Goal: Task Accomplishment & Management: Use online tool/utility

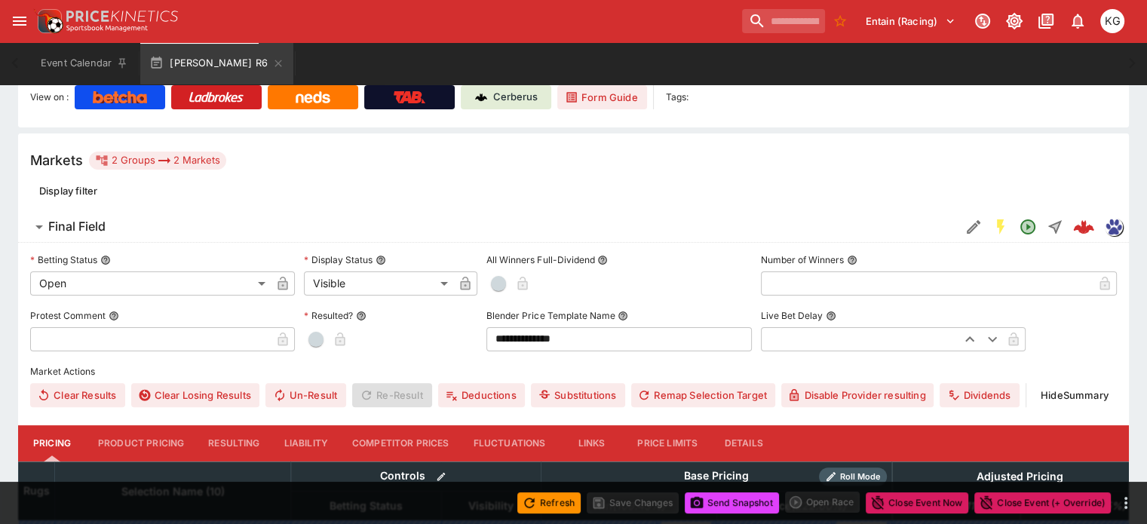
scroll to position [412, 0]
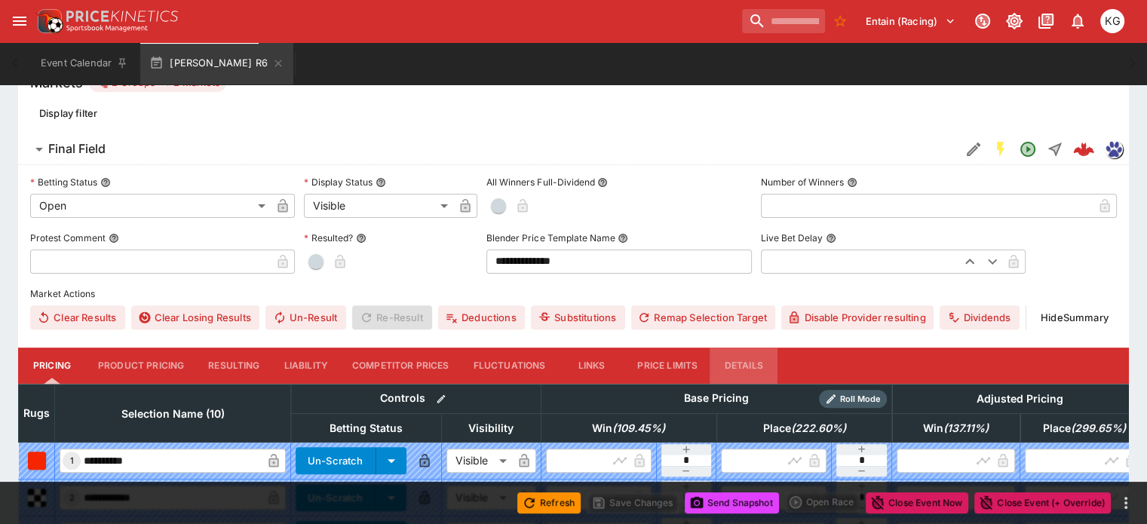
click at [763, 348] on button "Details" at bounding box center [743, 366] width 68 height 36
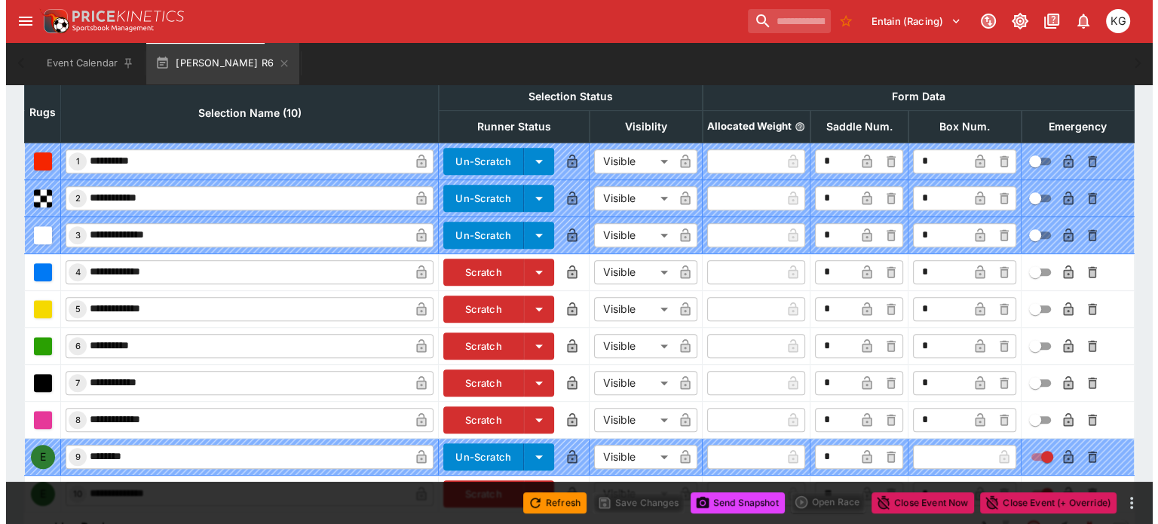
scroll to position [746, 0]
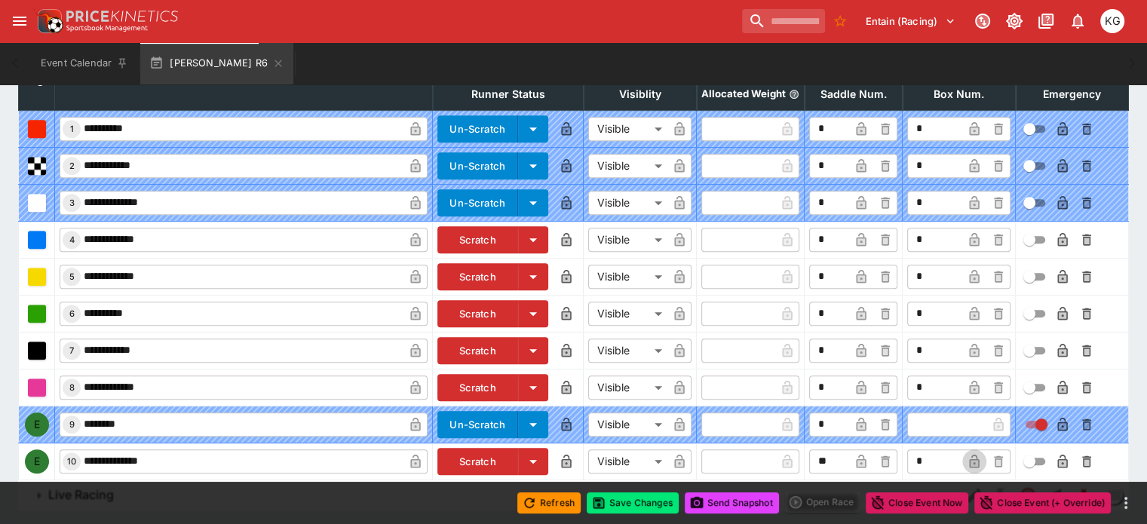
click at [970, 460] on icon "button" at bounding box center [974, 463] width 8 height 6
click at [1055, 454] on icon "button" at bounding box center [1062, 461] width 15 height 15
click at [634, 496] on button "Save Changes" at bounding box center [632, 502] width 92 height 21
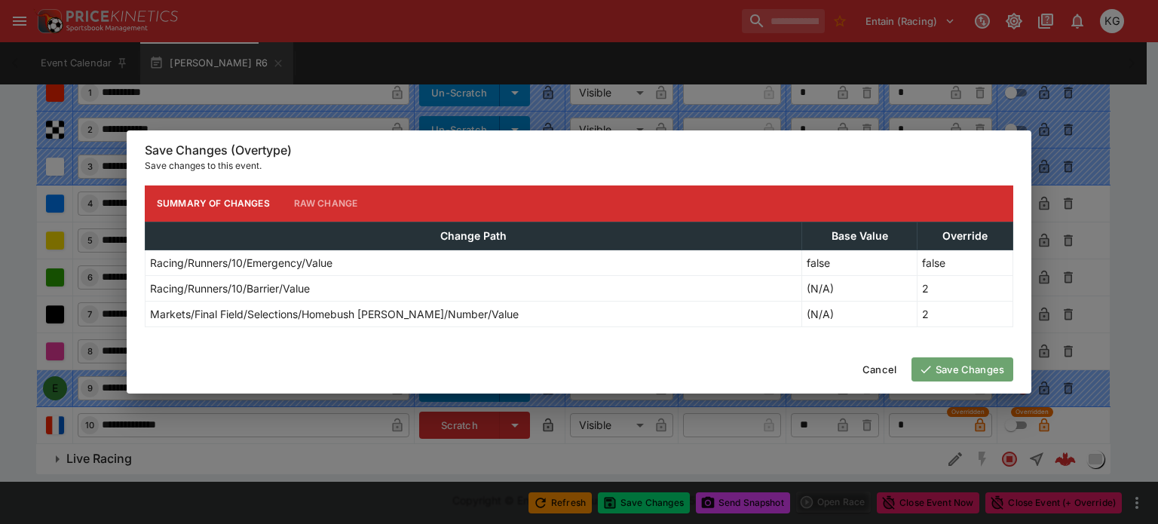
click at [963, 365] on button "Save Changes" at bounding box center [962, 369] width 102 height 24
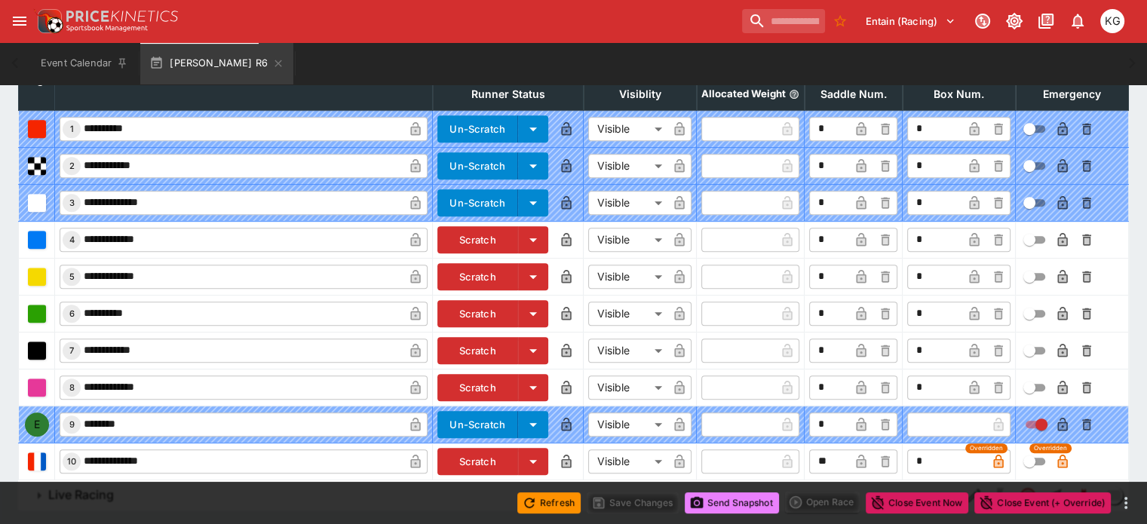
click at [736, 501] on button "Send Snapshot" at bounding box center [731, 502] width 94 height 21
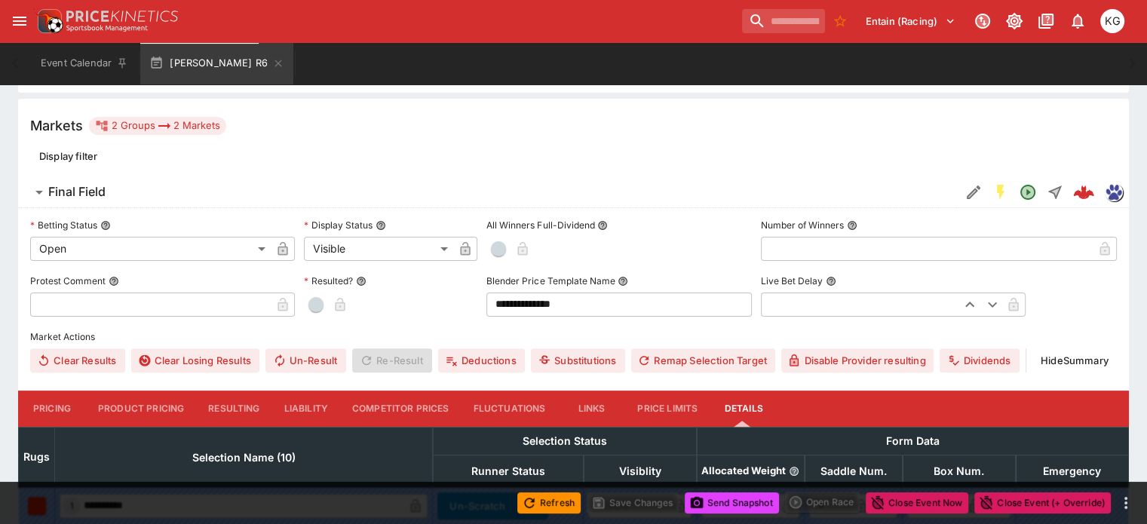
scroll to position [68, 0]
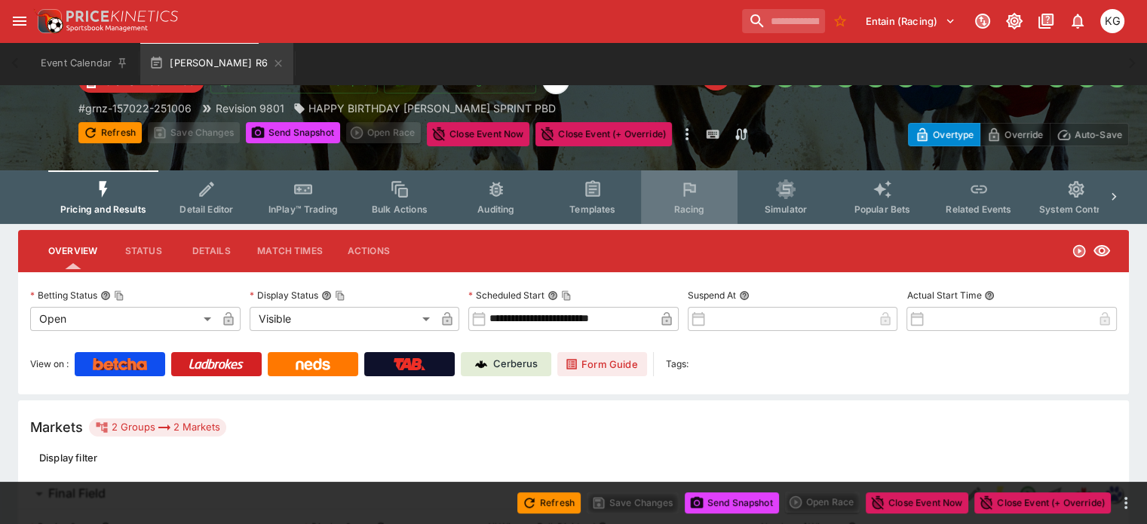
click at [700, 200] on button "Racing" at bounding box center [689, 197] width 96 height 54
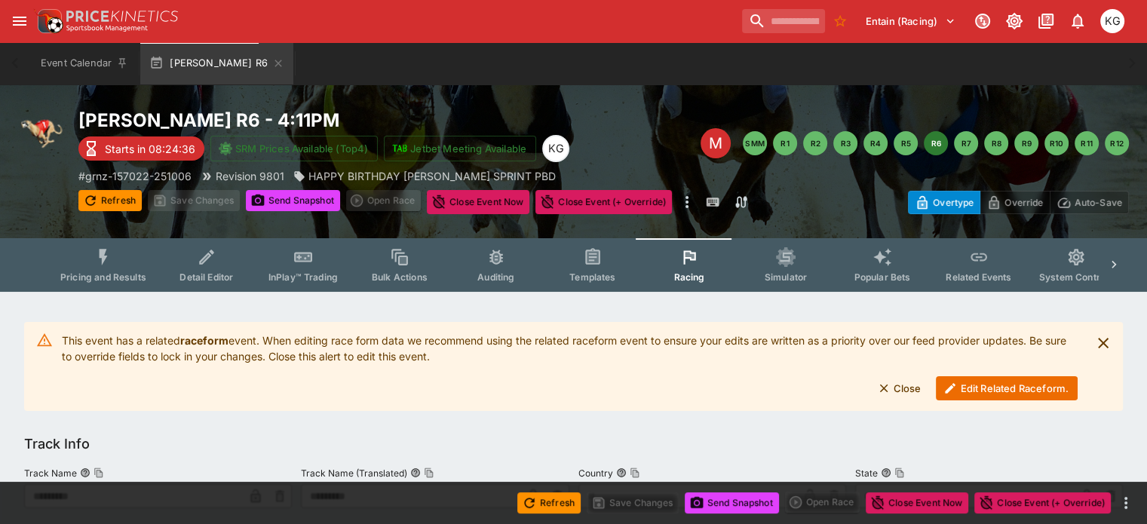
click at [991, 388] on button "Edit Related Raceform." at bounding box center [1007, 388] width 142 height 24
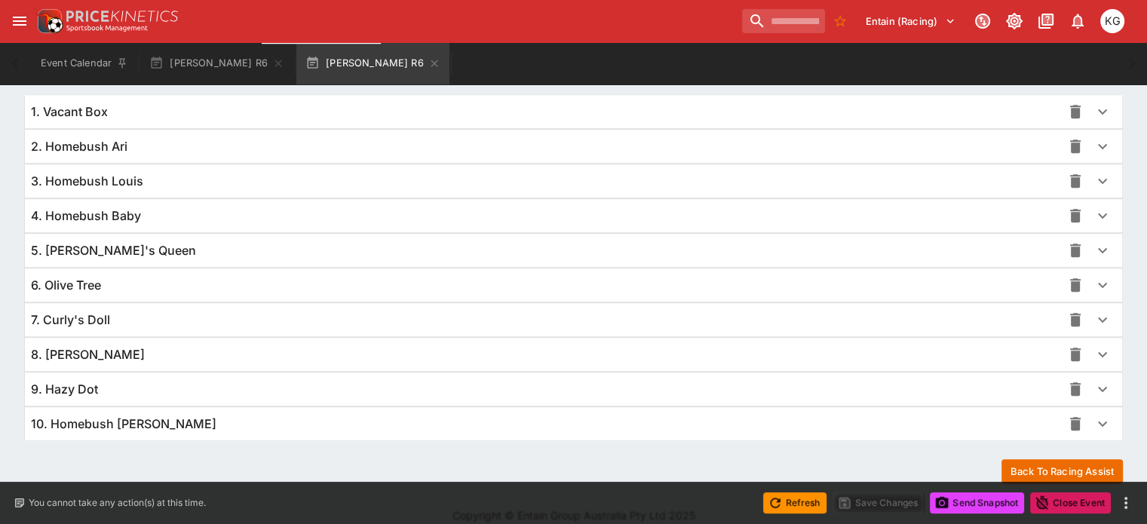
scroll to position [1098, 0]
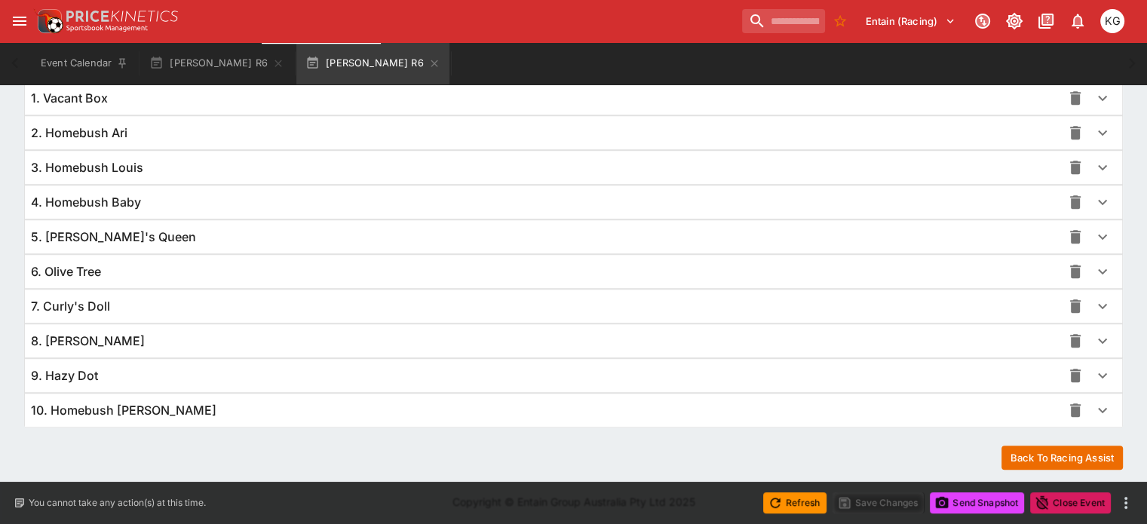
click at [1093, 403] on icon "button" at bounding box center [1102, 410] width 18 height 18
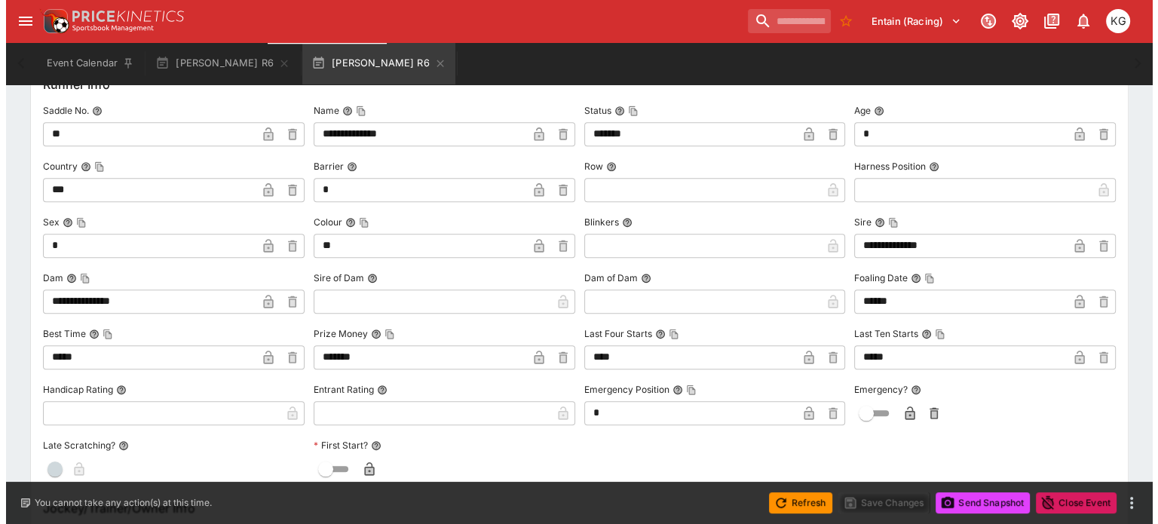
scroll to position [1474, 0]
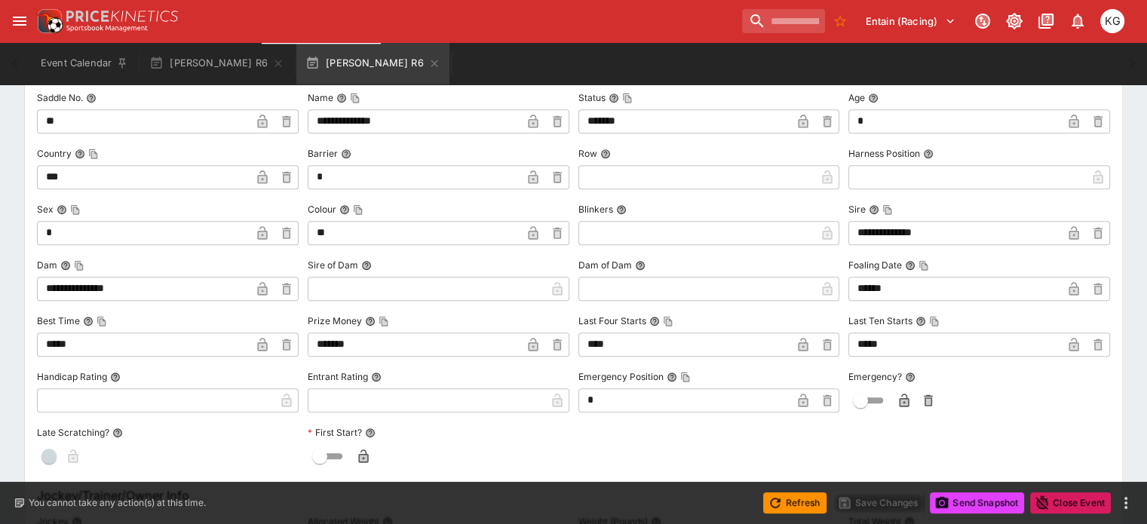
click at [896, 393] on icon "button" at bounding box center [903, 400] width 15 height 15
click at [887, 500] on button "Save Changes" at bounding box center [878, 502] width 92 height 21
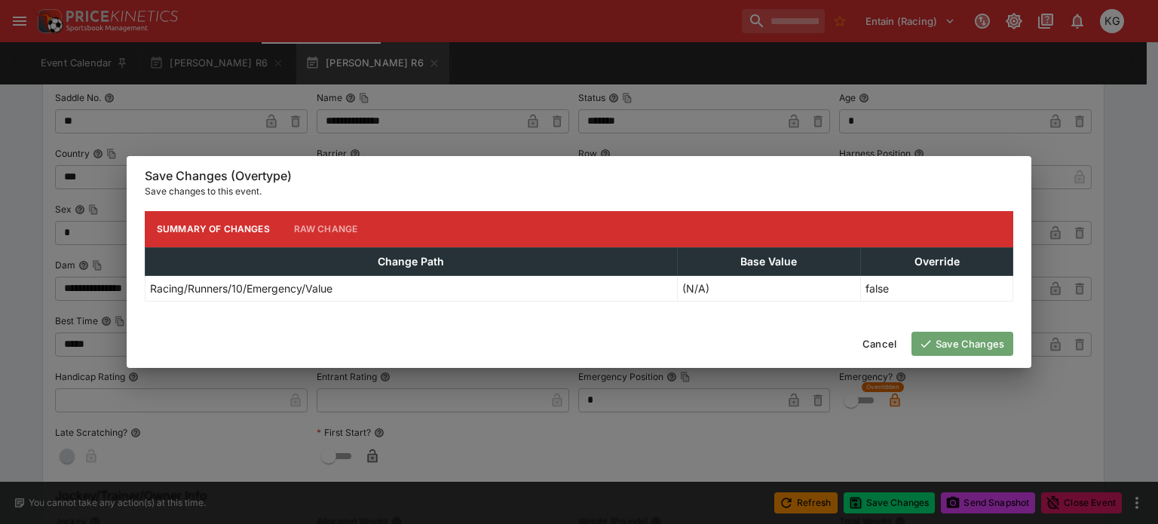
click at [983, 348] on button "Save Changes" at bounding box center [962, 344] width 102 height 24
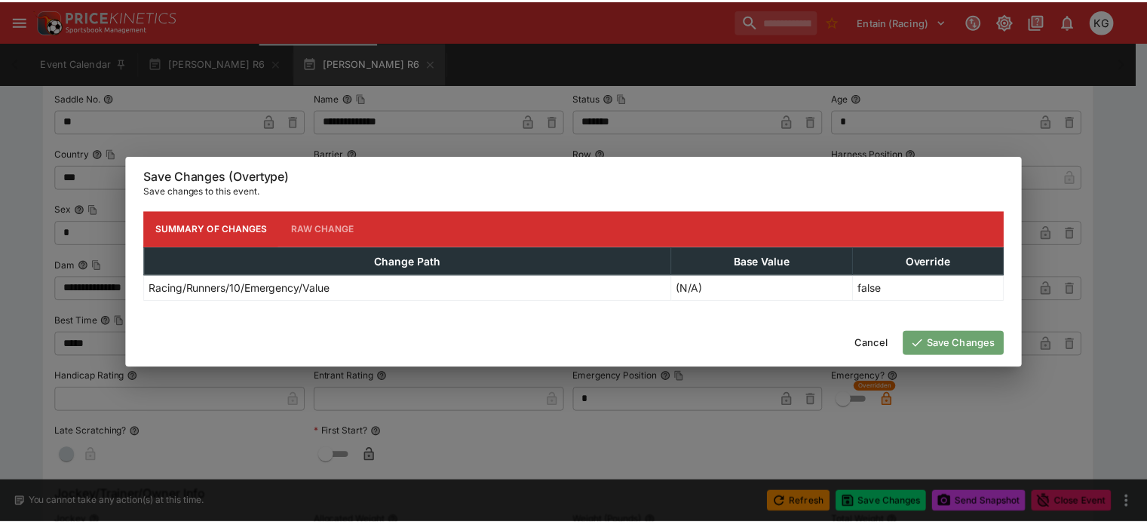
scroll to position [0, 0]
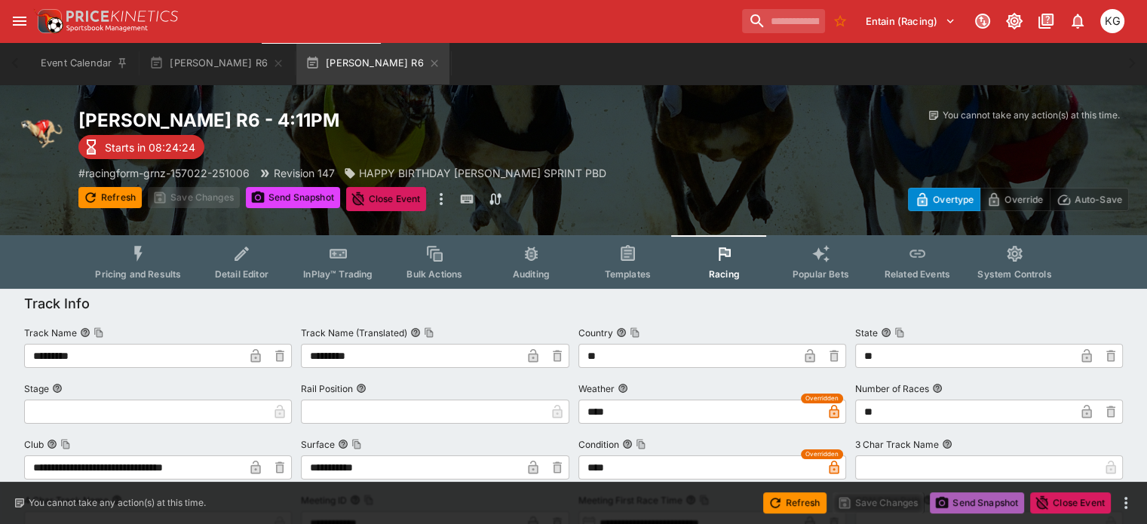
click at [958, 498] on button "Send Snapshot" at bounding box center [976, 502] width 94 height 21
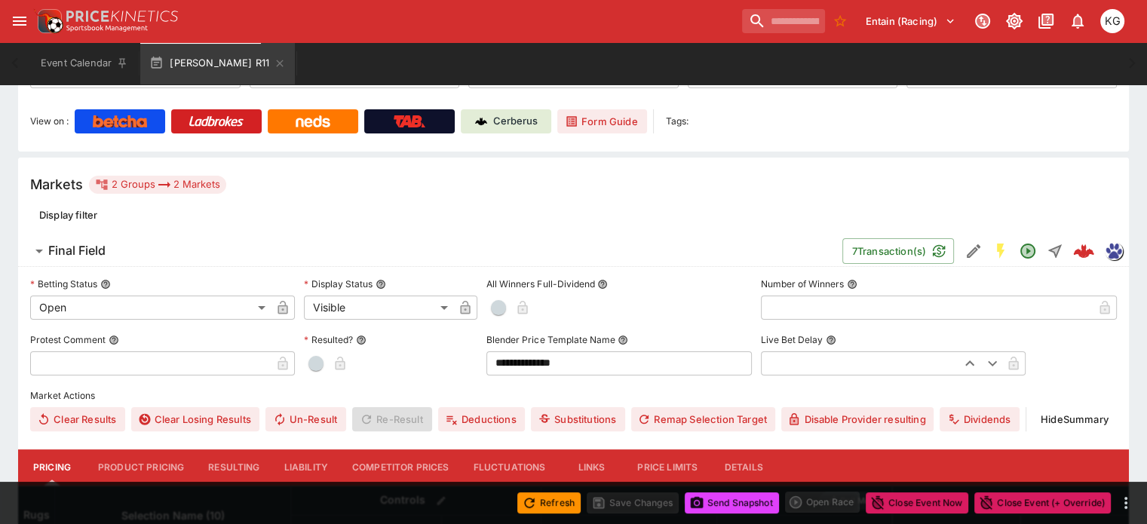
scroll to position [603, 0]
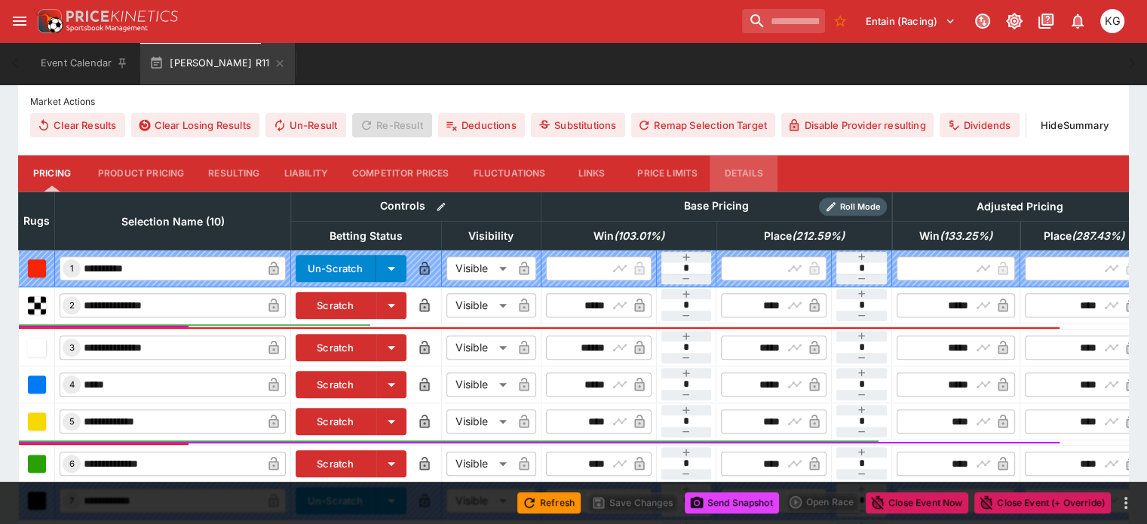
click at [770, 155] on button "Details" at bounding box center [743, 173] width 68 height 36
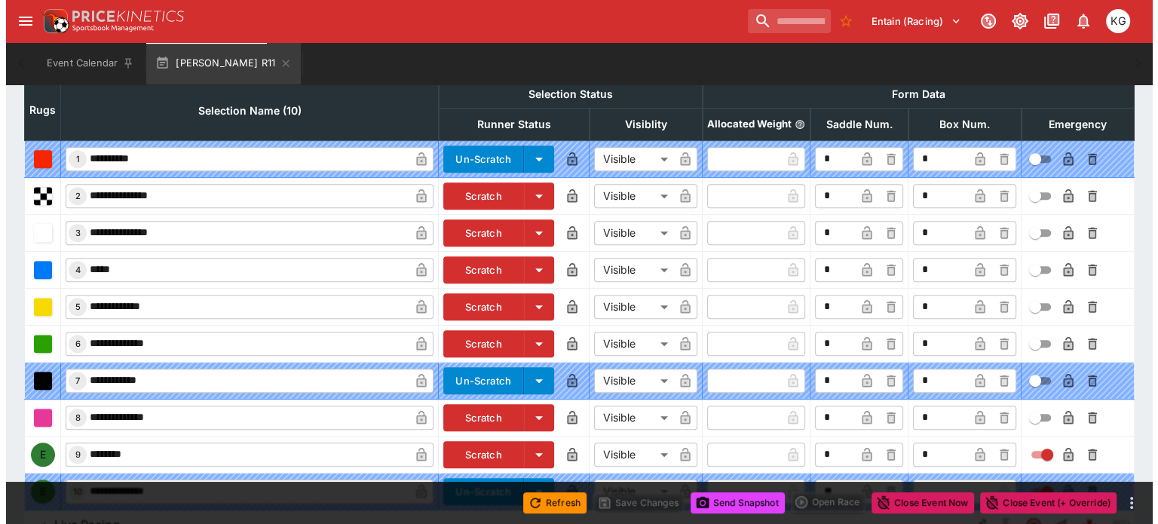
scroll to position [744, 0]
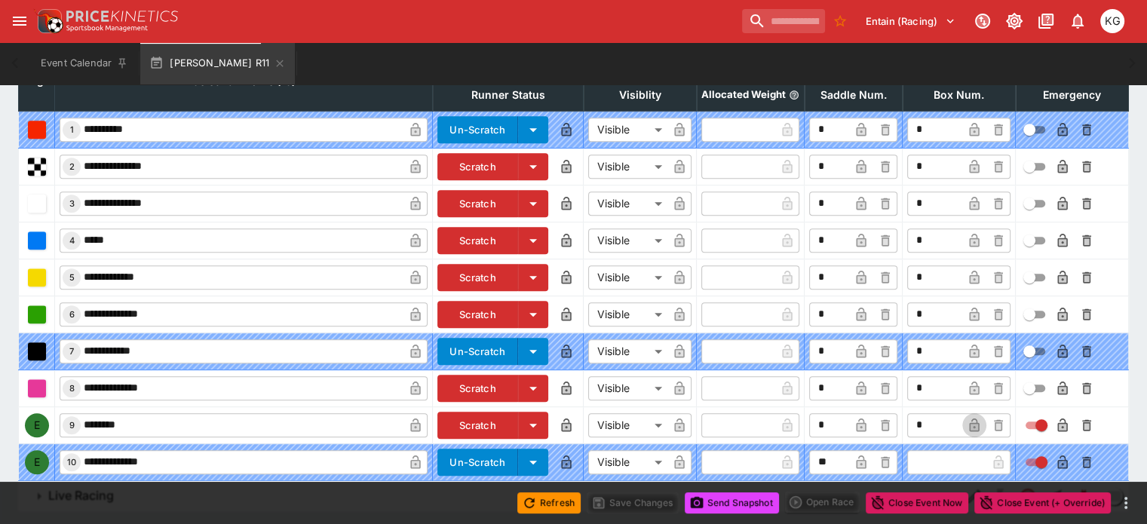
click at [969, 418] on icon "button" at bounding box center [974, 425] width 10 height 14
click at [1057, 418] on icon "button" at bounding box center [1062, 425] width 10 height 14
click at [615, 504] on button "Save Changes" at bounding box center [632, 502] width 92 height 21
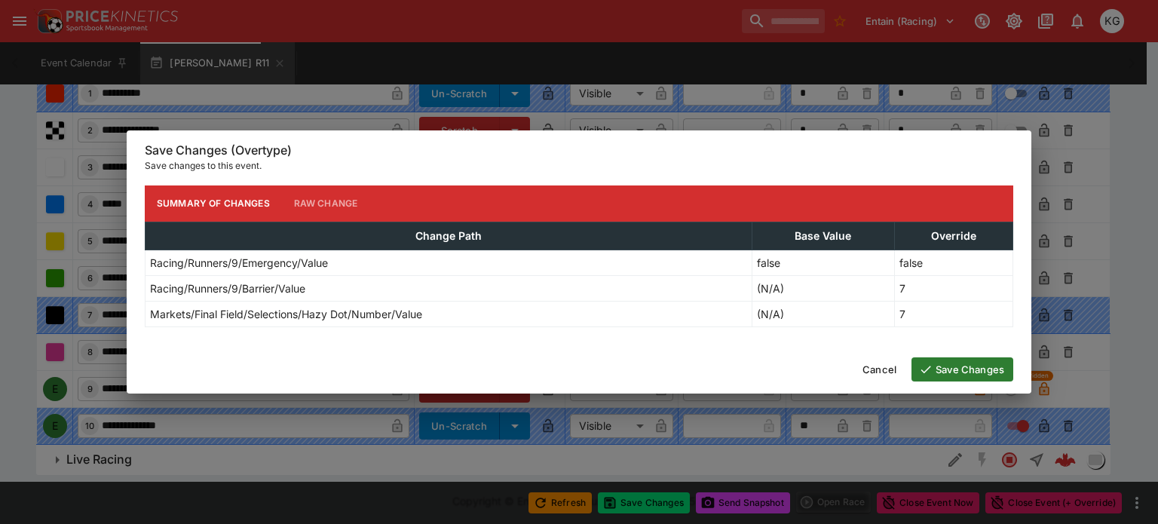
click at [966, 366] on button "Save Changes" at bounding box center [962, 369] width 102 height 24
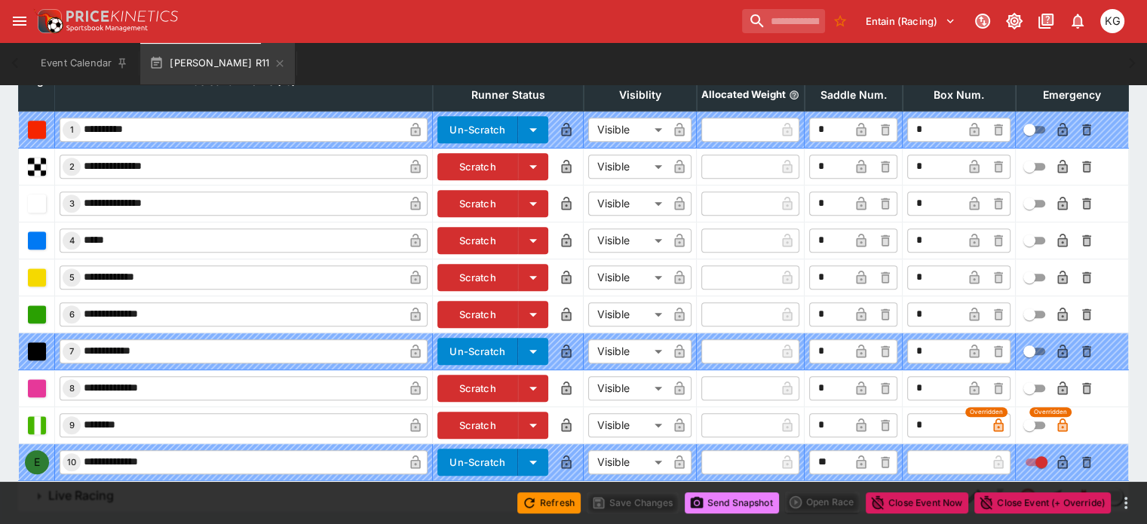
click at [722, 498] on button "Send Snapshot" at bounding box center [731, 502] width 94 height 21
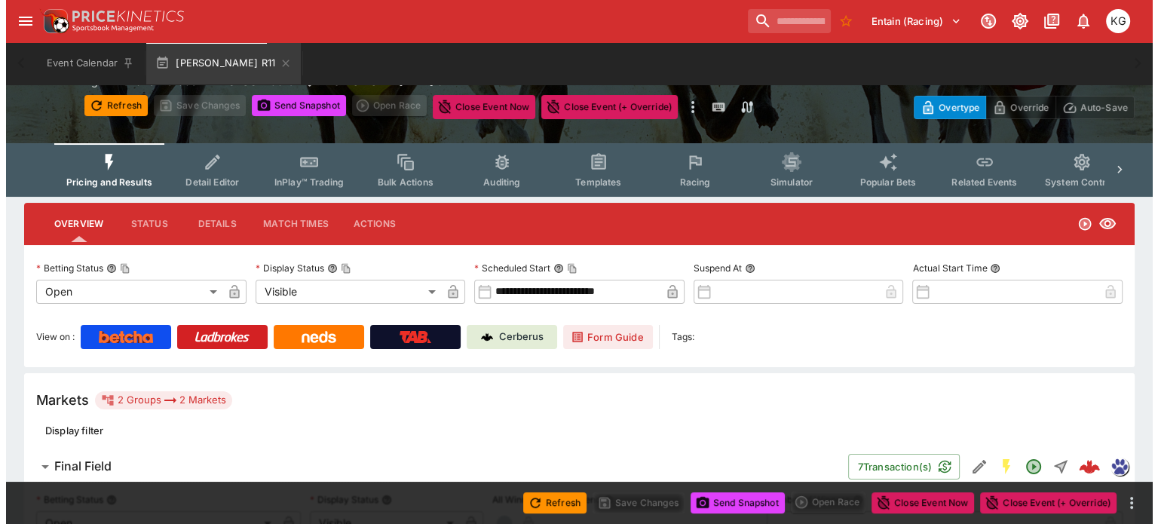
scroll to position [0, 0]
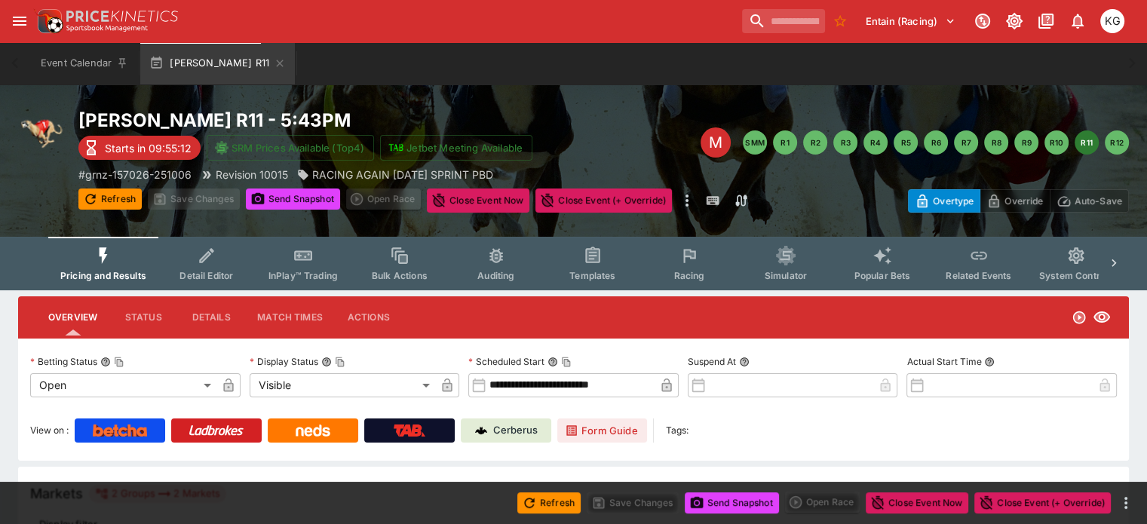
click at [704, 275] on span "Racing" at bounding box center [688, 275] width 31 height 11
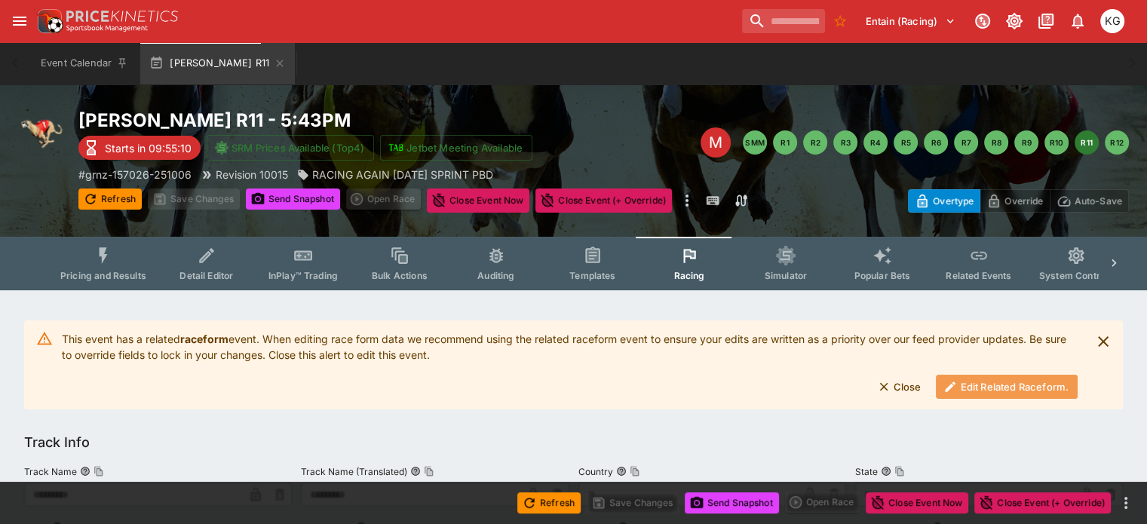
click at [1001, 387] on button "Edit Related Raceform." at bounding box center [1007, 387] width 142 height 24
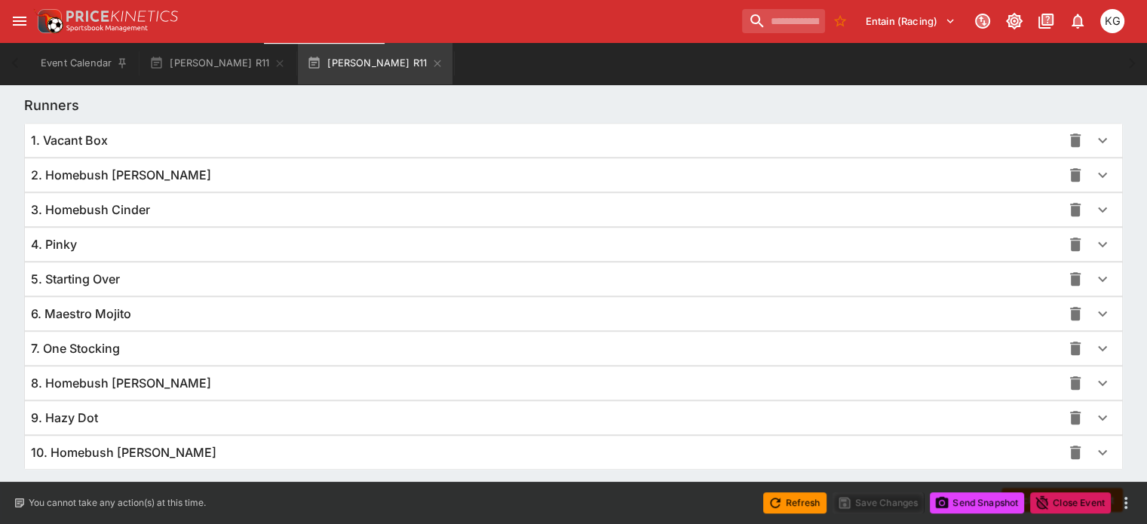
scroll to position [1098, 0]
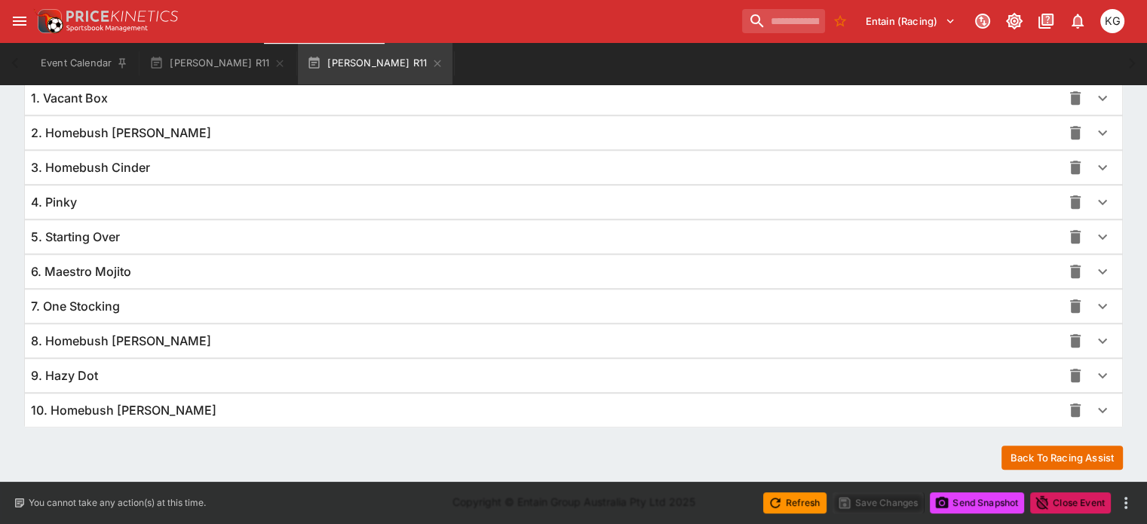
click at [1093, 369] on icon "button" at bounding box center [1102, 375] width 18 height 18
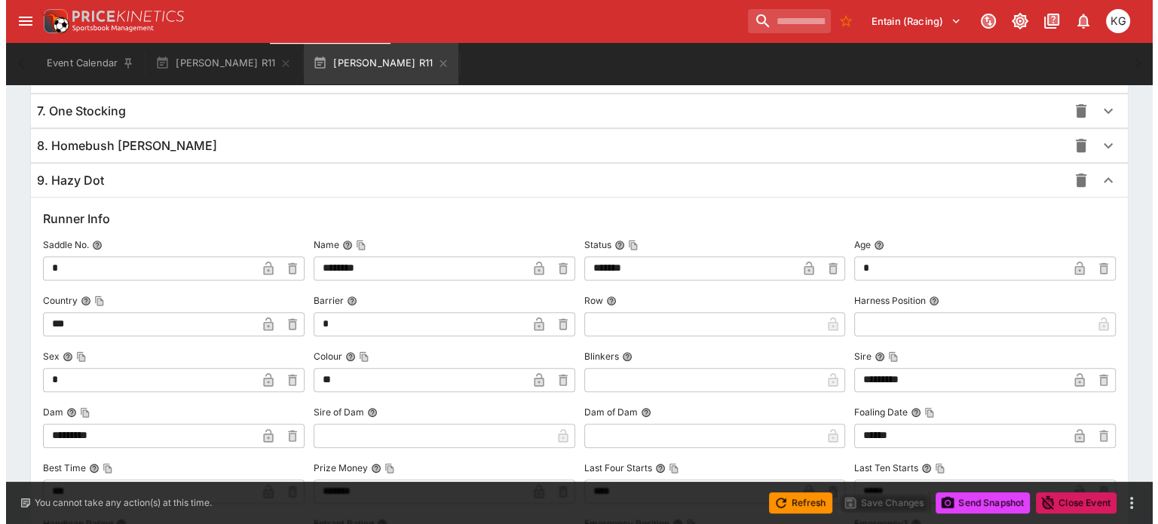
scroll to position [1399, 0]
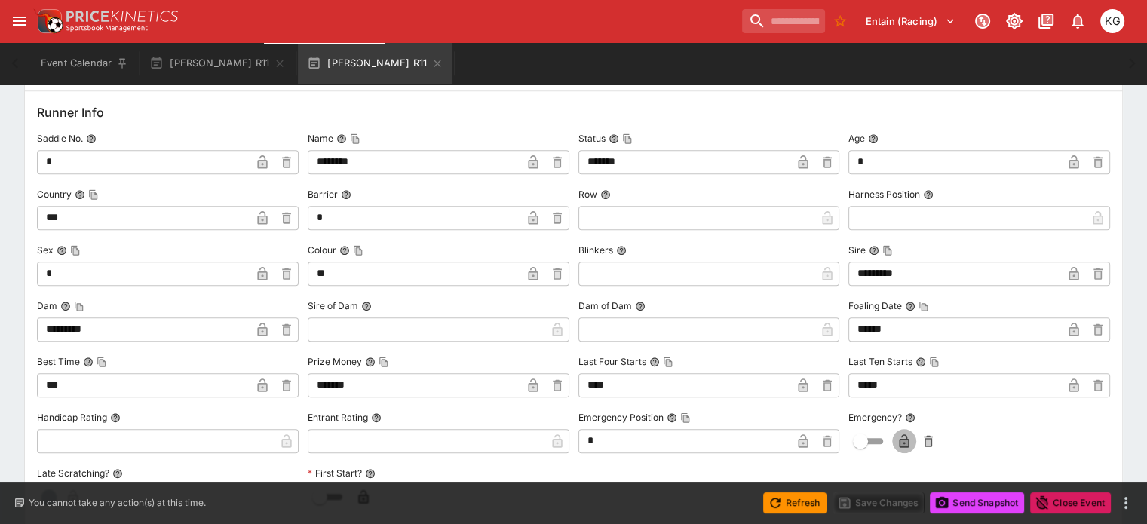
click at [900, 439] on icon "button" at bounding box center [904, 442] width 8 height 6
click at [890, 502] on button "Save Changes" at bounding box center [878, 502] width 92 height 21
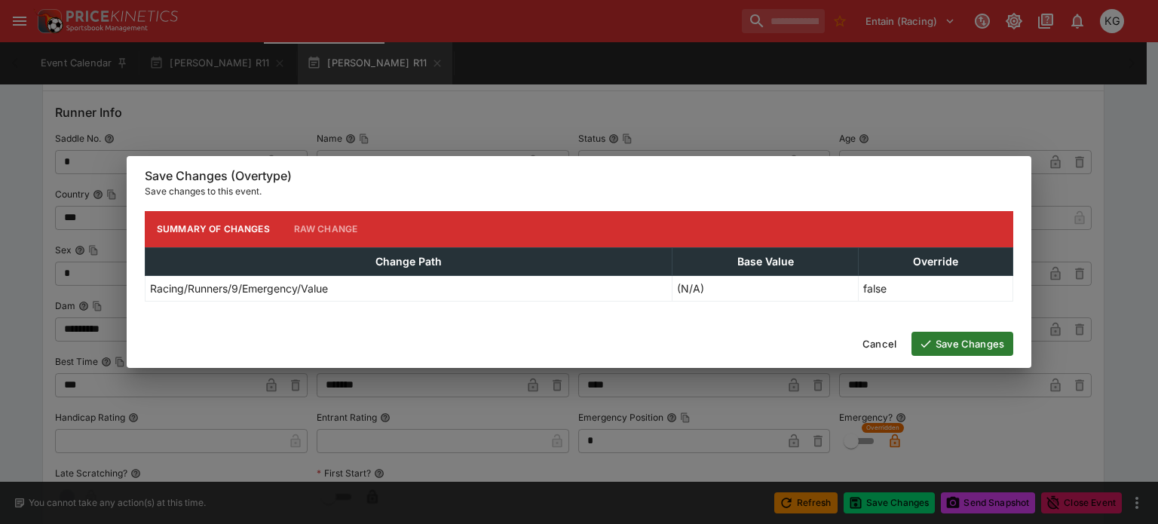
click at [976, 341] on button "Save Changes" at bounding box center [962, 344] width 102 height 24
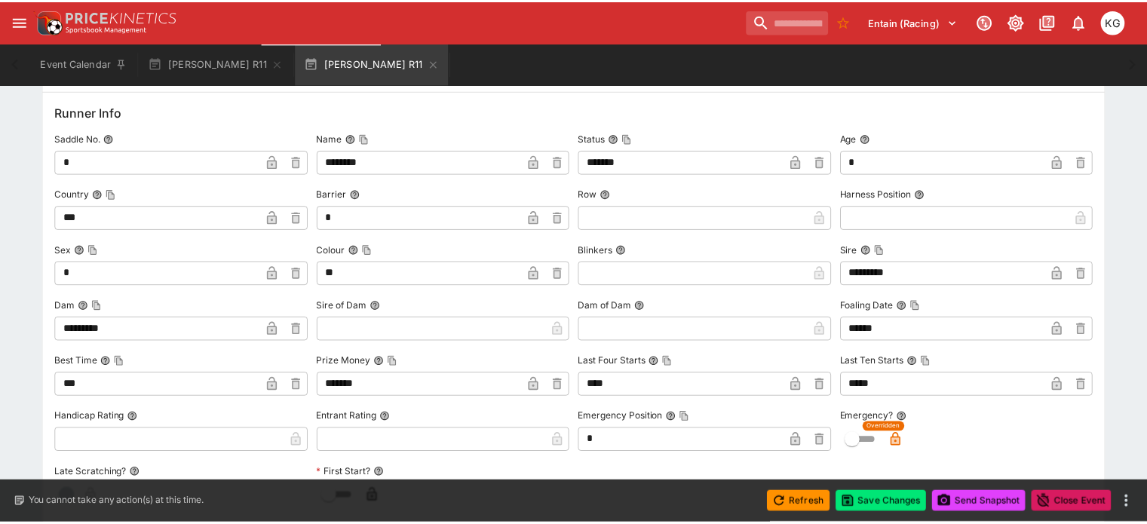
scroll to position [0, 0]
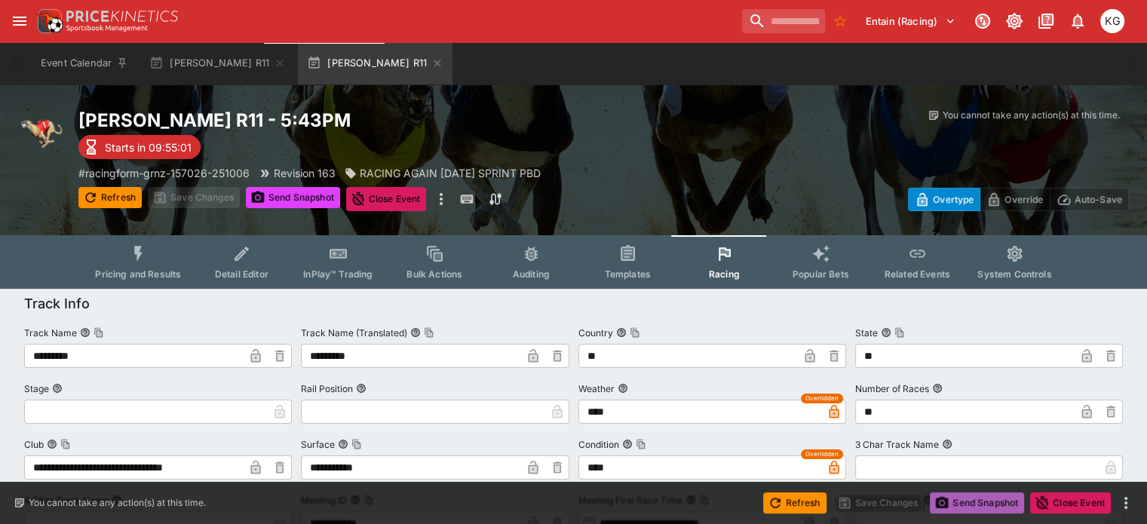
click at [991, 500] on button "Send Snapshot" at bounding box center [976, 502] width 94 height 21
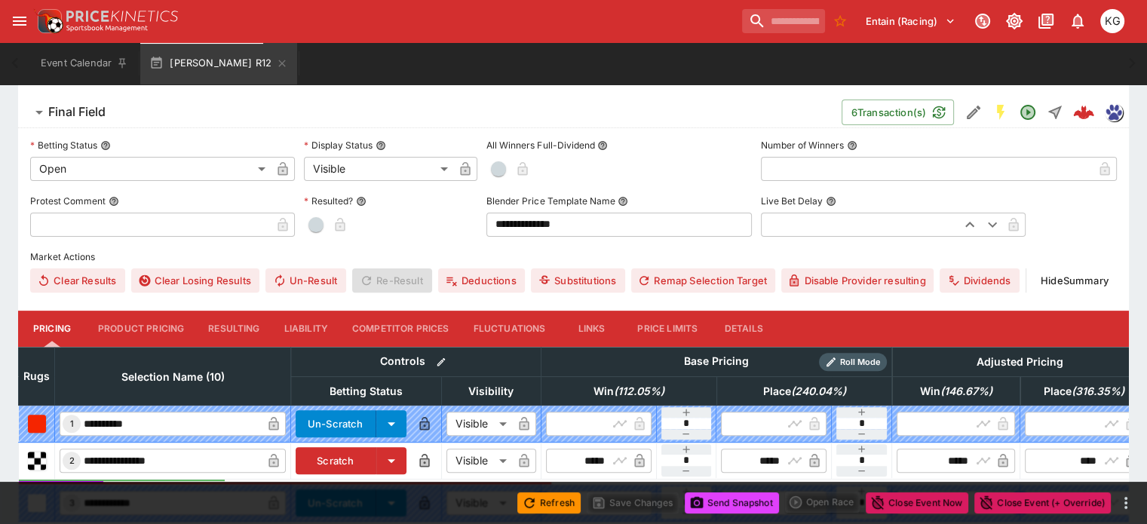
scroll to position [356, 0]
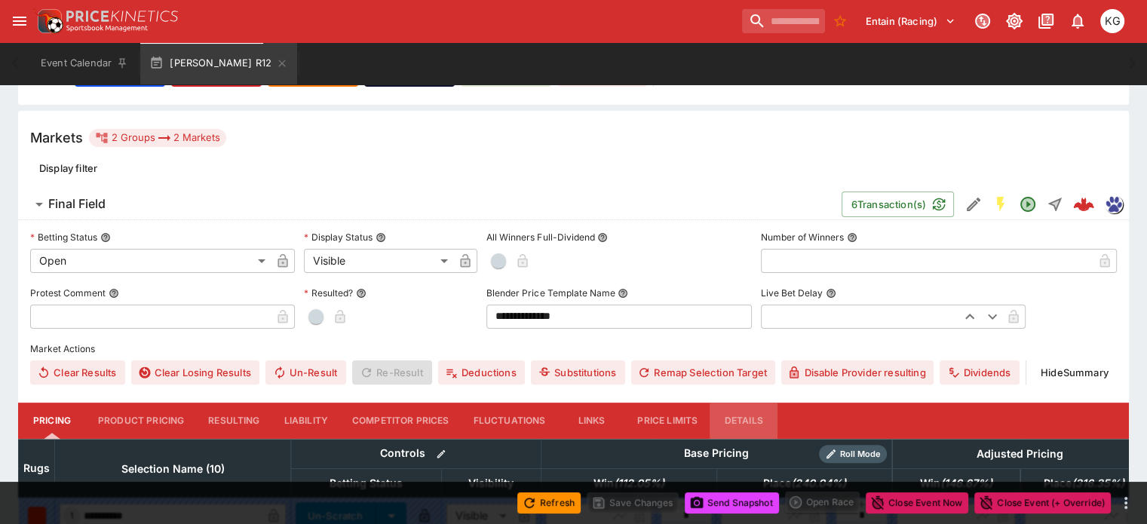
click at [764, 403] on button "Details" at bounding box center [743, 421] width 68 height 36
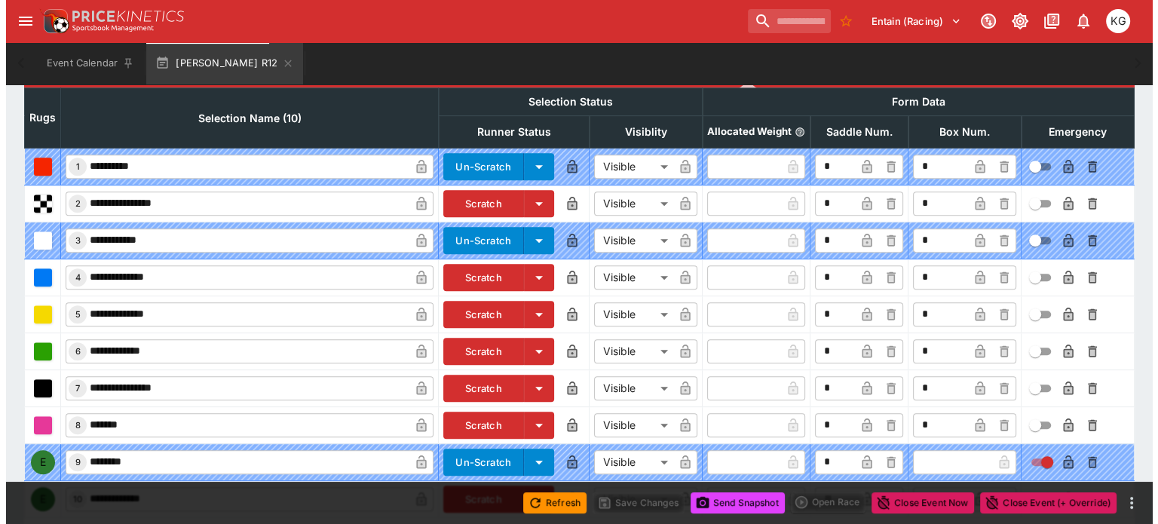
scroll to position [744, 0]
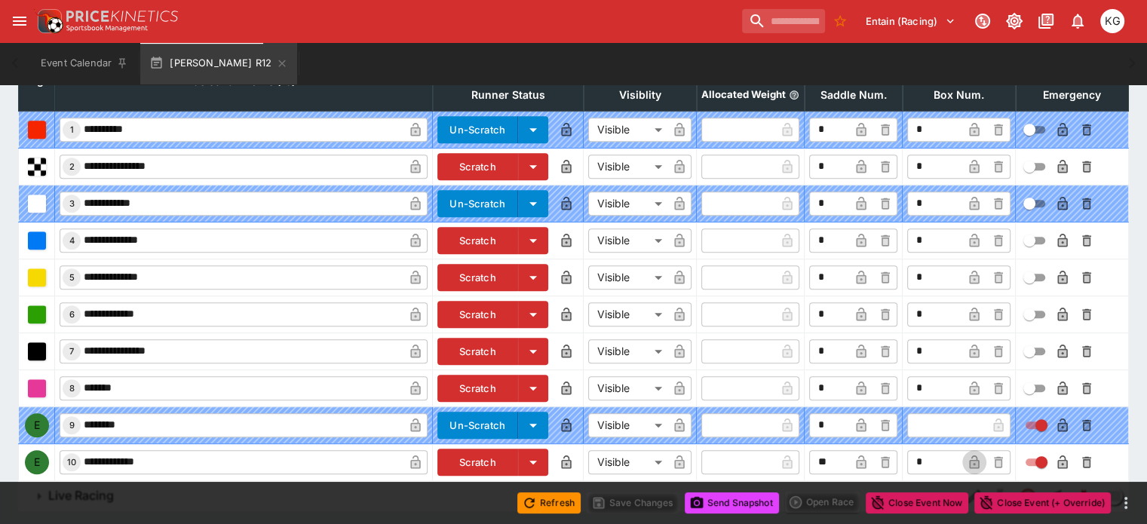
click at [969, 455] on icon "button" at bounding box center [974, 462] width 10 height 14
click at [1057, 455] on icon "button" at bounding box center [1062, 462] width 10 height 14
click at [638, 506] on button "Save Changes" at bounding box center [632, 502] width 92 height 21
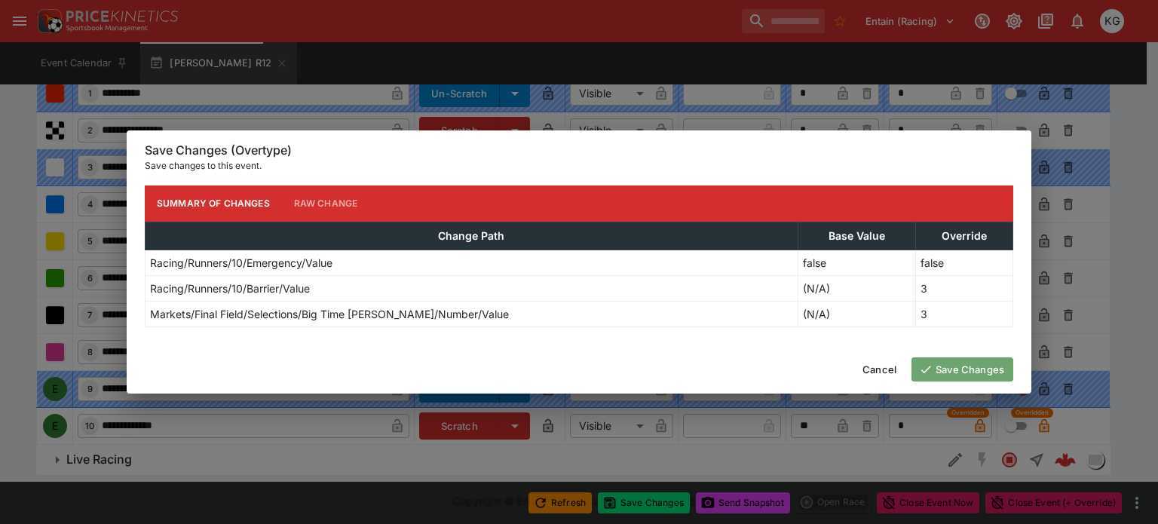
click at [968, 364] on button "Save Changes" at bounding box center [962, 369] width 102 height 24
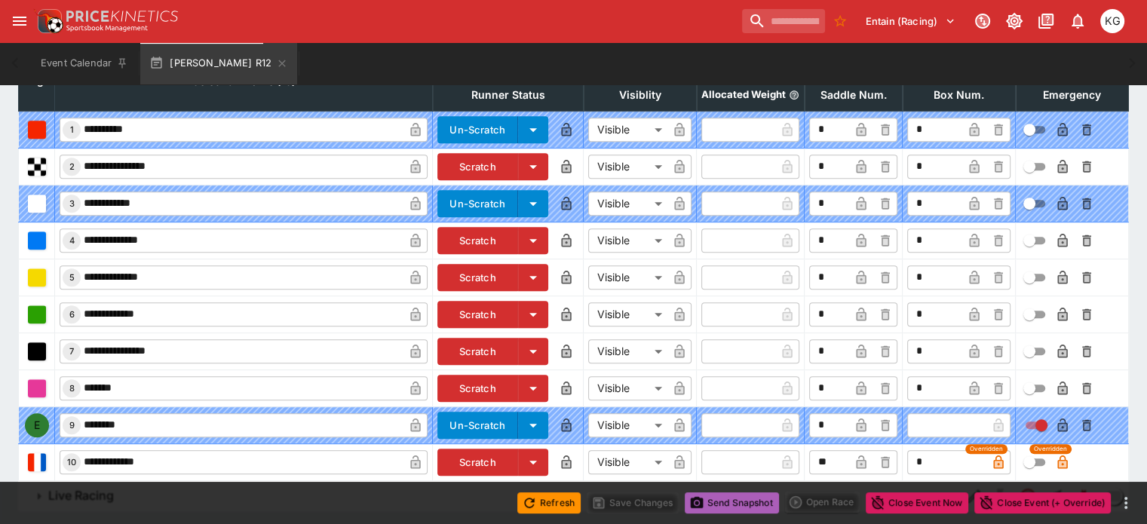
click at [738, 506] on button "Send Snapshot" at bounding box center [731, 502] width 94 height 21
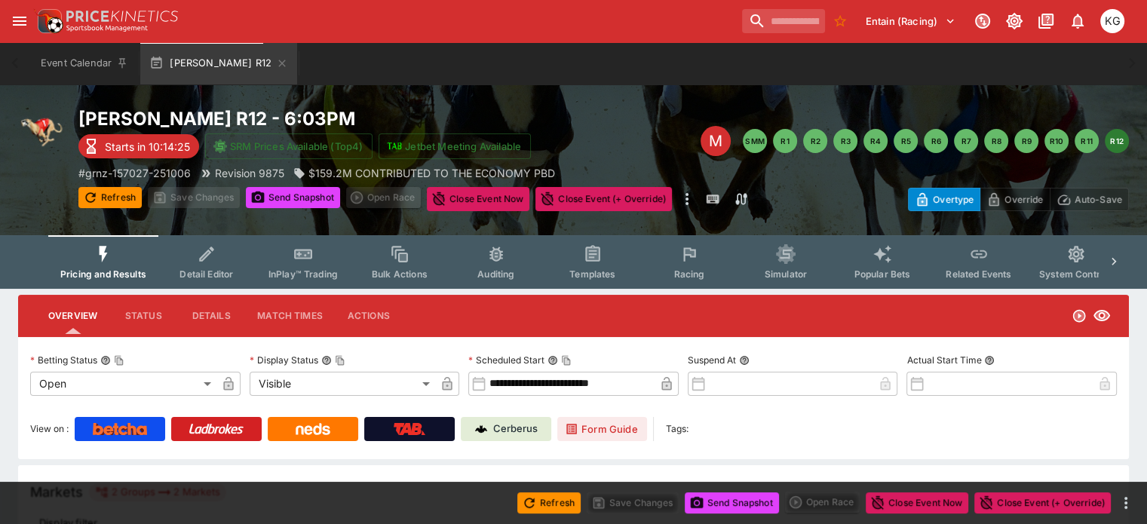
scroll to position [0, 0]
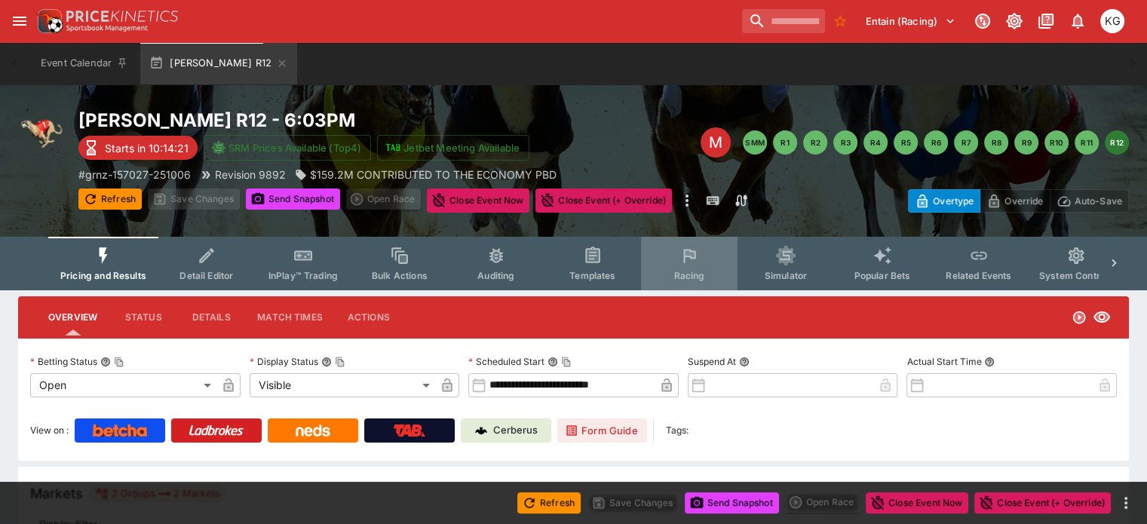
click at [704, 274] on span "Racing" at bounding box center [688, 275] width 31 height 11
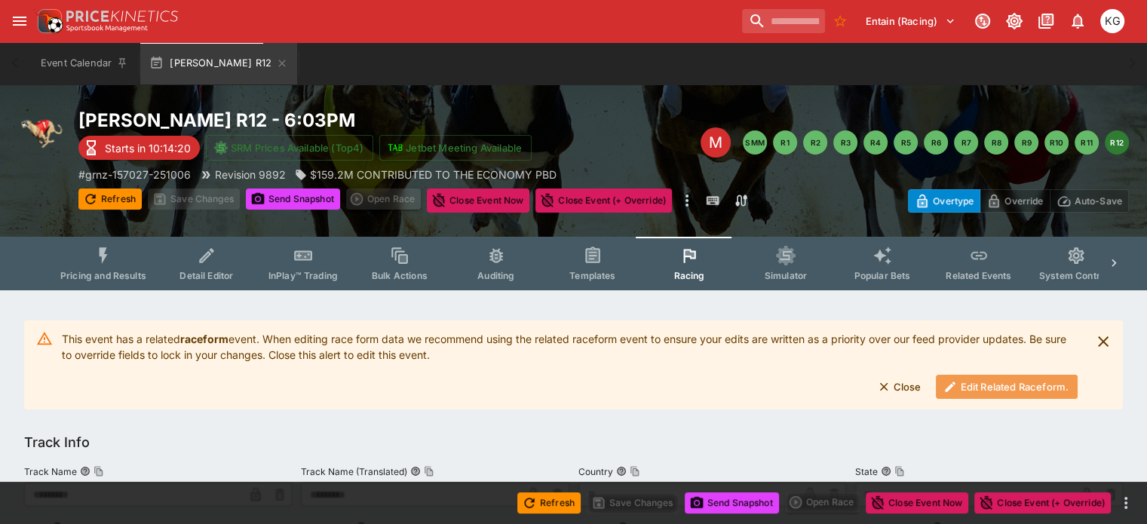
click at [1006, 382] on button "Edit Related Raceform." at bounding box center [1007, 387] width 142 height 24
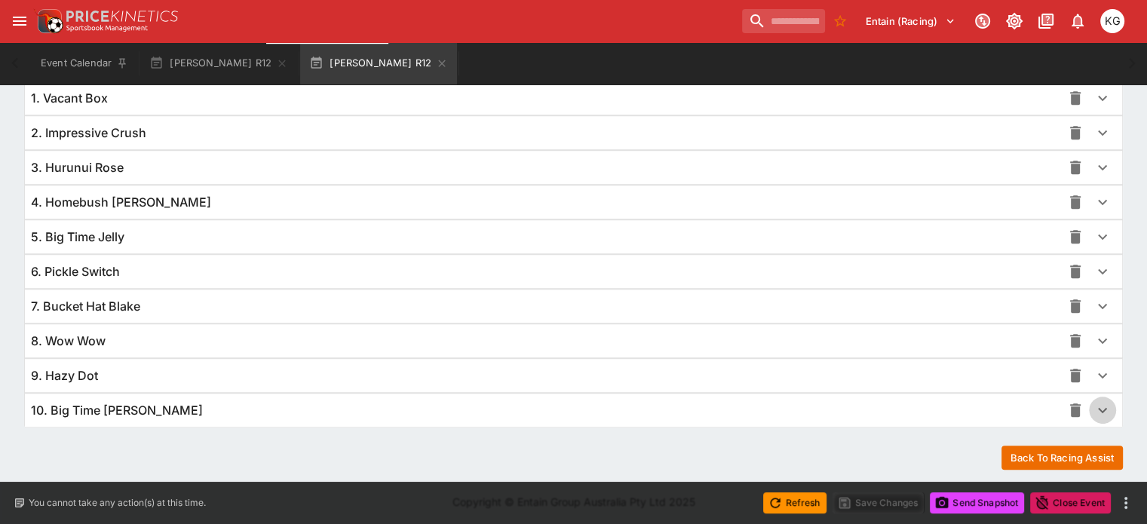
click at [1093, 401] on icon "button" at bounding box center [1102, 410] width 18 height 18
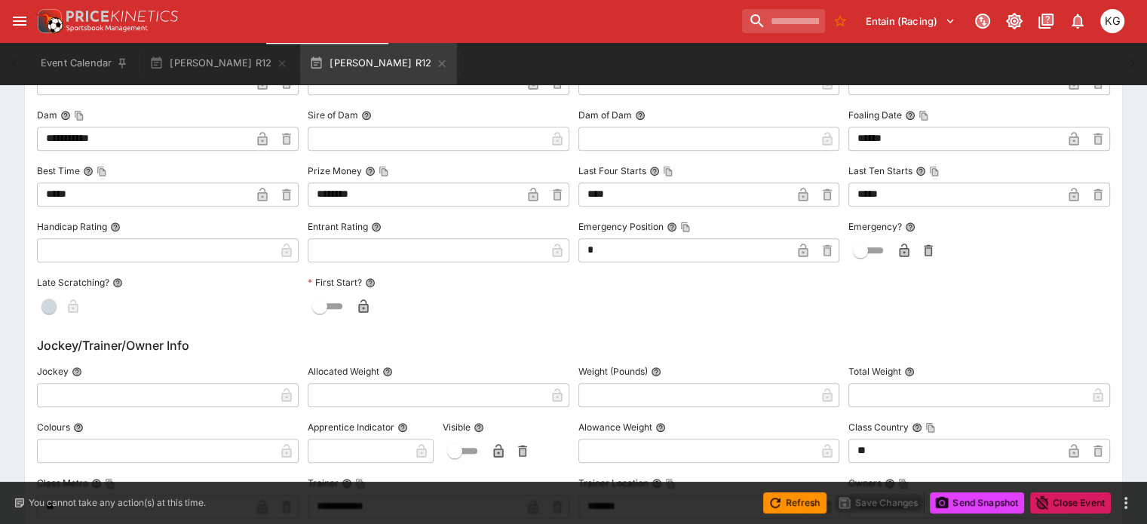
scroll to position [1628, 0]
click at [900, 245] on icon "button" at bounding box center [903, 249] width 15 height 15
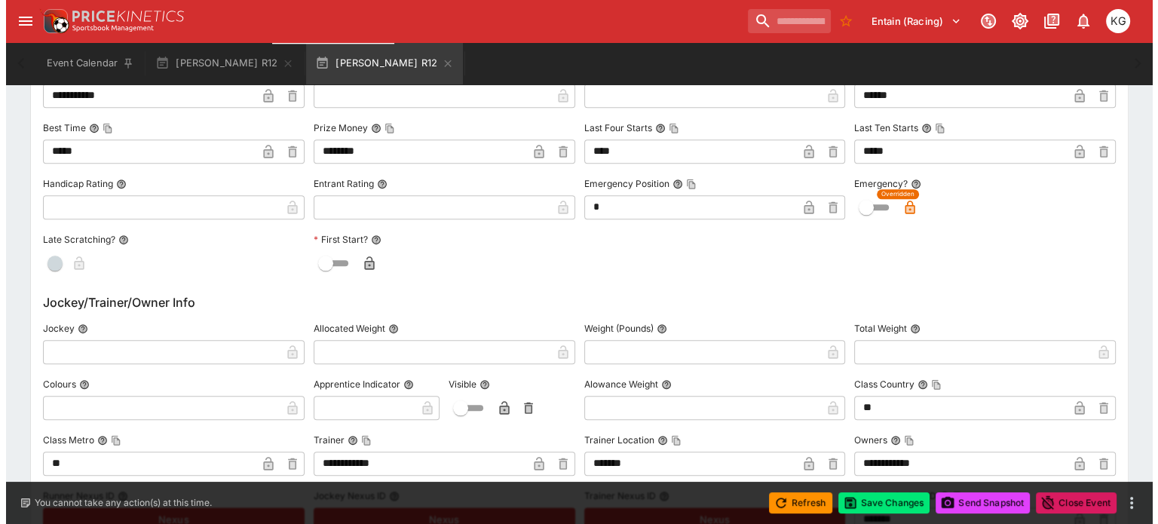
scroll to position [1704, 0]
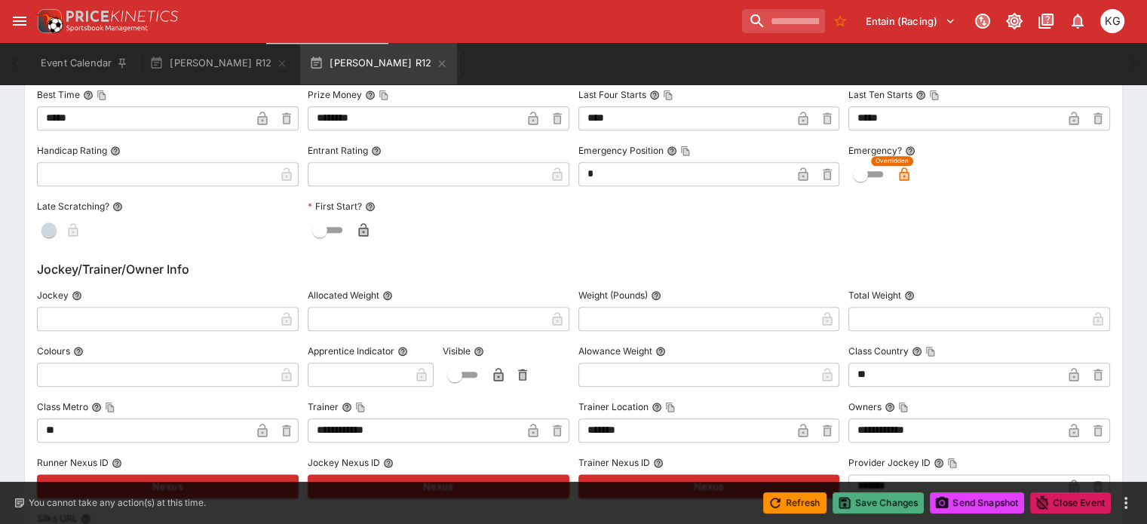
click at [877, 496] on button "Save Changes" at bounding box center [878, 502] width 92 height 21
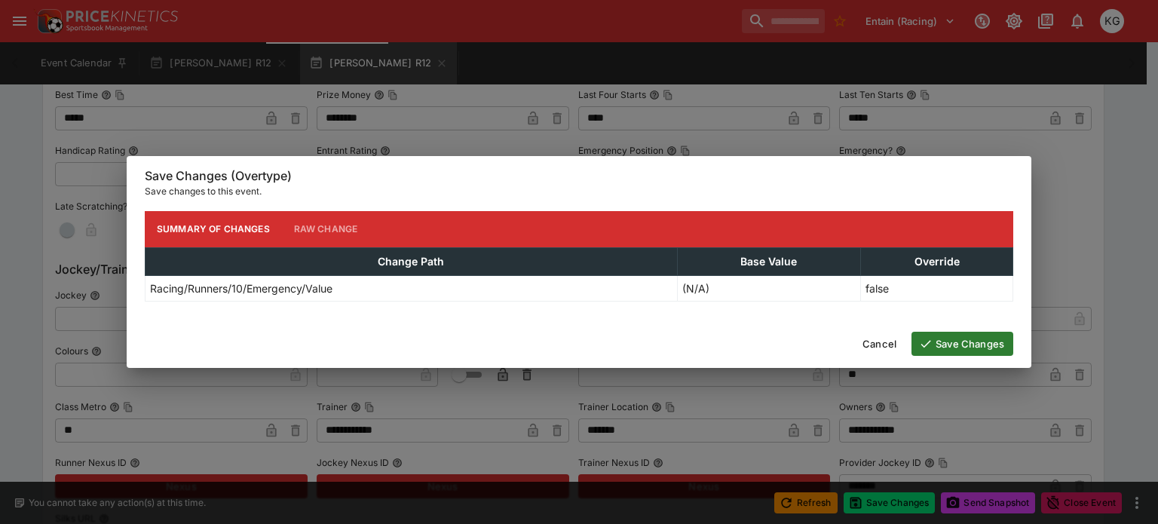
click at [966, 341] on button "Save Changes" at bounding box center [962, 344] width 102 height 24
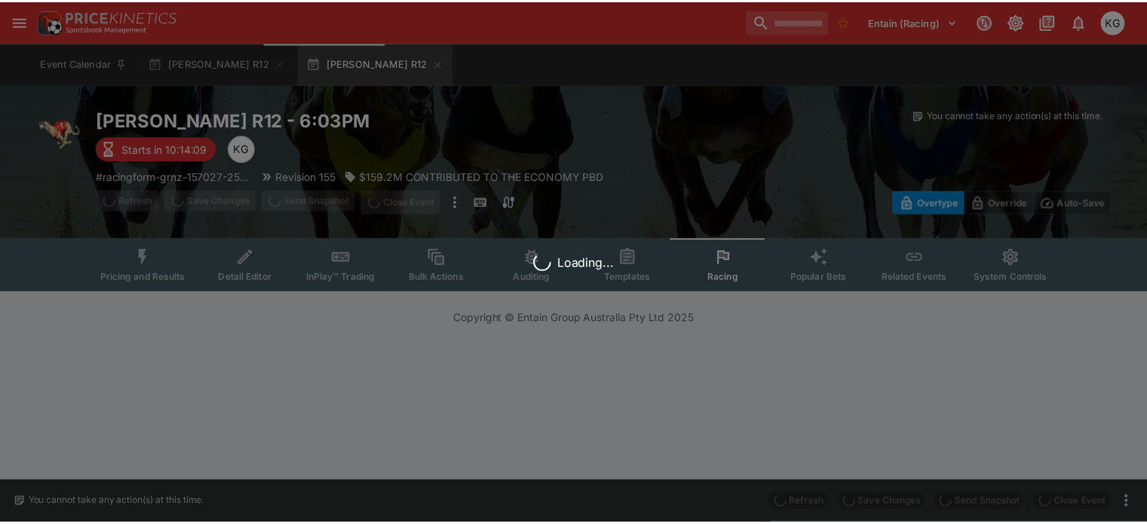
scroll to position [0, 0]
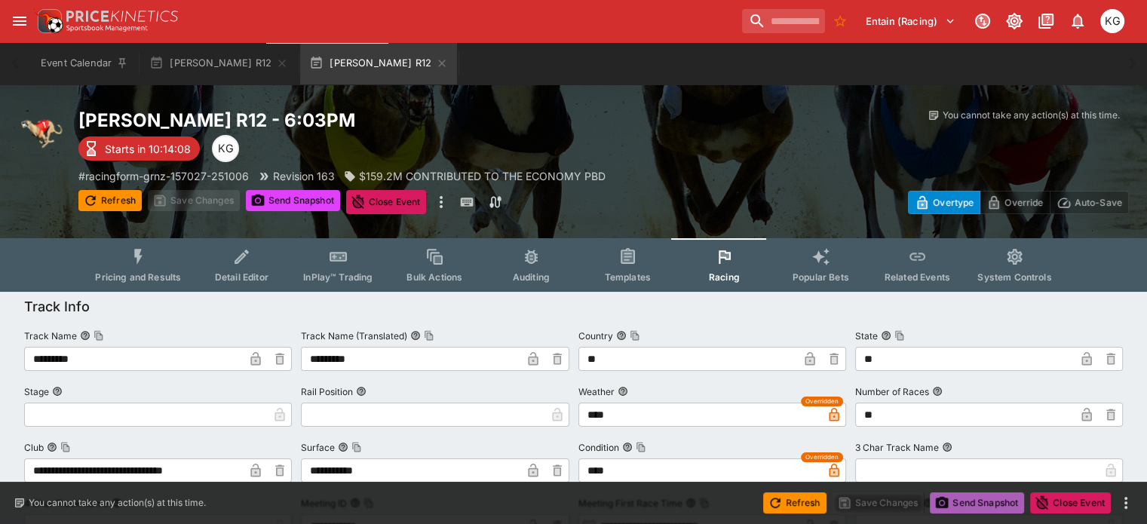
click at [980, 504] on button "Send Snapshot" at bounding box center [976, 502] width 94 height 21
